Goal: Task Accomplishment & Management: Manage account settings

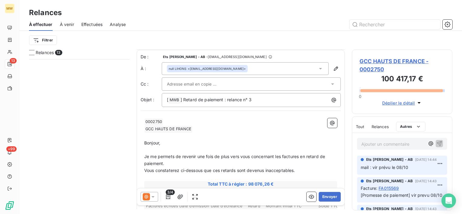
scroll to position [121, 0]
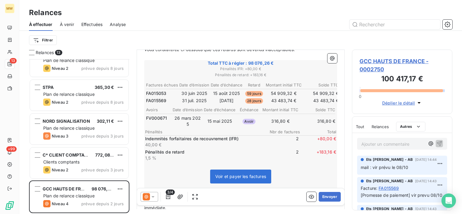
click at [361, 5] on div "Relances À effectuer À venir Effectuées Analyse Filtrer" at bounding box center [240, 25] width 443 height 50
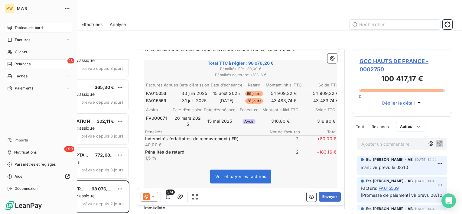
click at [21, 28] on span "Tableau de bord" at bounding box center [29, 27] width 28 height 5
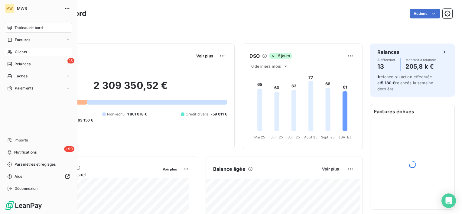
click at [17, 49] on div "Clients" at bounding box center [38, 52] width 67 height 10
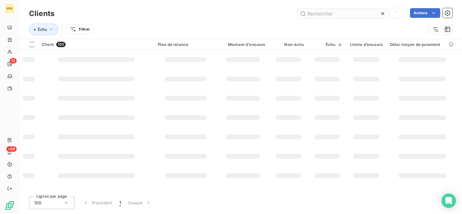
click at [344, 15] on input "text" at bounding box center [343, 14] width 91 height 10
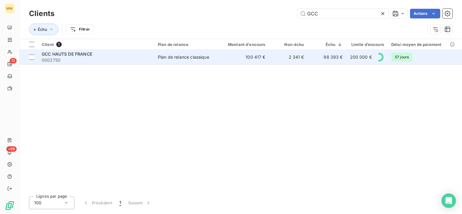
type input "GCC"
click at [131, 52] on div "GCC HAUTS DE FRANCE" at bounding box center [96, 54] width 109 height 6
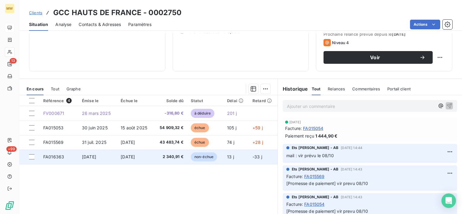
scroll to position [91, 0]
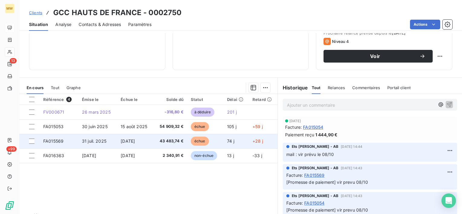
click at [34, 140] on div at bounding box center [32, 141] width 7 height 5
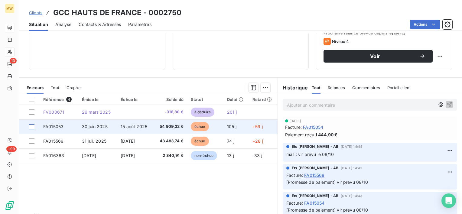
click at [33, 126] on div at bounding box center [31, 126] width 5 height 5
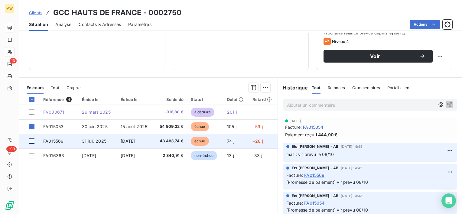
click at [32, 141] on div at bounding box center [31, 141] width 5 height 5
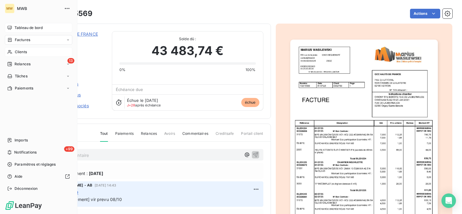
click at [24, 49] on span "Clients" at bounding box center [21, 51] width 12 height 5
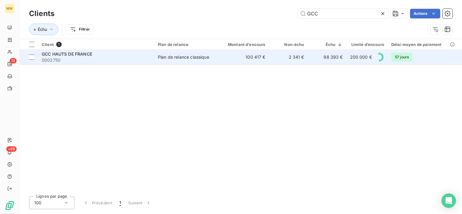
click at [75, 54] on span "GCC HAUTS DE FRANCE" at bounding box center [67, 53] width 51 height 5
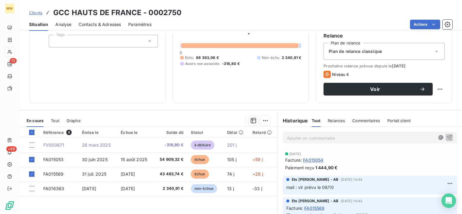
scroll to position [91, 0]
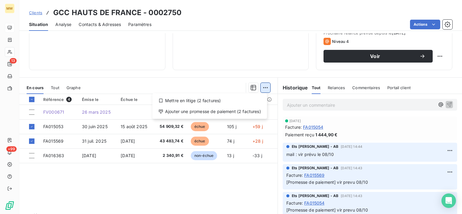
click at [263, 87] on html "MW 13 +99 Clients GCC HAUTS DE FRANCE - 0002750 Situation Analyse Contacts & Ad…" at bounding box center [231, 107] width 462 height 214
click at [237, 111] on div "Ajouter une promesse de paiement (2 factures)" at bounding box center [210, 112] width 110 height 10
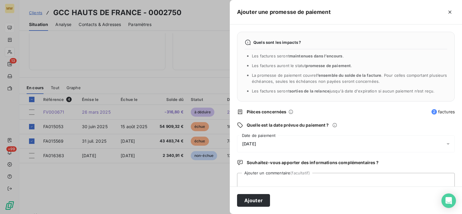
scroll to position [16, 0]
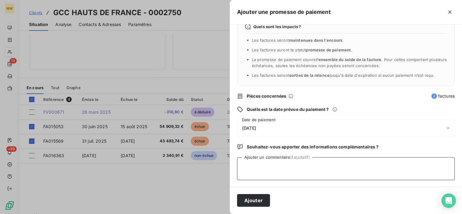
click at [288, 169] on textarea "Ajouter un commentaire (facultatif)" at bounding box center [346, 168] width 218 height 23
type textarea "CHQ RECU LE 13/10"
click at [282, 133] on div "[DATE]" at bounding box center [346, 128] width 218 height 17
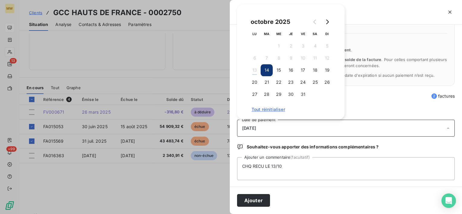
click at [267, 69] on button "14" at bounding box center [267, 70] width 12 height 12
click at [383, 102] on div "Quels sont les impacts ? Les factures seront maintenues dans l’encours . Les fa…" at bounding box center [346, 105] width 232 height 162
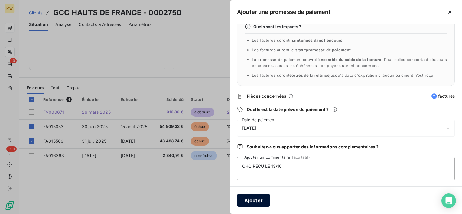
click at [261, 198] on button "Ajouter" at bounding box center [253, 200] width 33 height 13
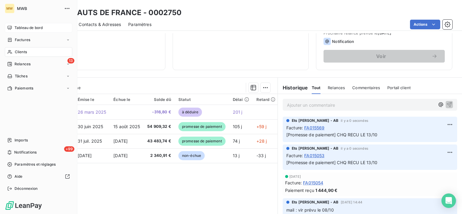
click at [19, 29] on span "Tableau de bord" at bounding box center [29, 27] width 28 height 5
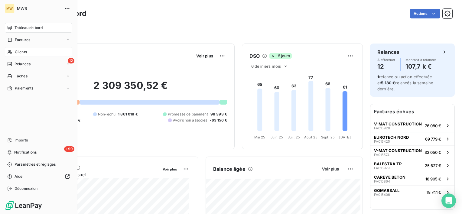
click at [26, 51] on span "Clients" at bounding box center [21, 51] width 12 height 5
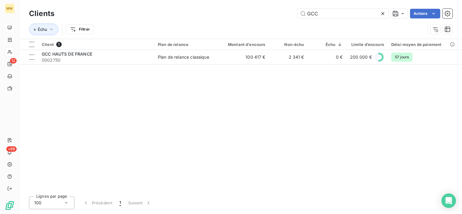
drag, startPoint x: 331, startPoint y: 14, endPoint x: 224, endPoint y: 16, distance: 107.4
click at [224, 16] on div "GCC Actions" at bounding box center [257, 14] width 391 height 10
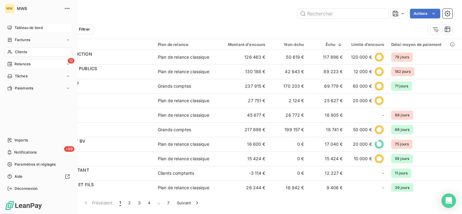
click at [15, 59] on div "12 Relances" at bounding box center [38, 64] width 67 height 10
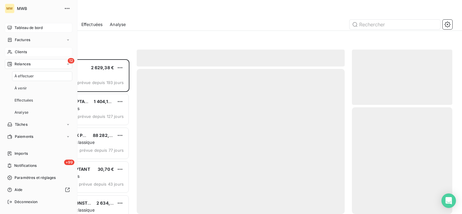
scroll to position [150, 96]
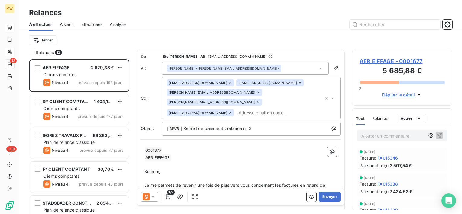
click at [108, 40] on div "Filtrer" at bounding box center [240, 39] width 423 height 11
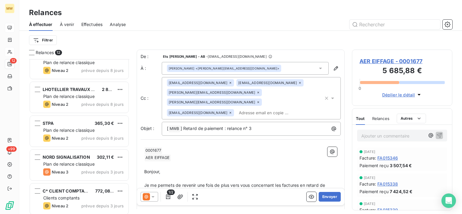
scroll to position [252, 0]
